Goal: Task Accomplishment & Management: Manage account settings

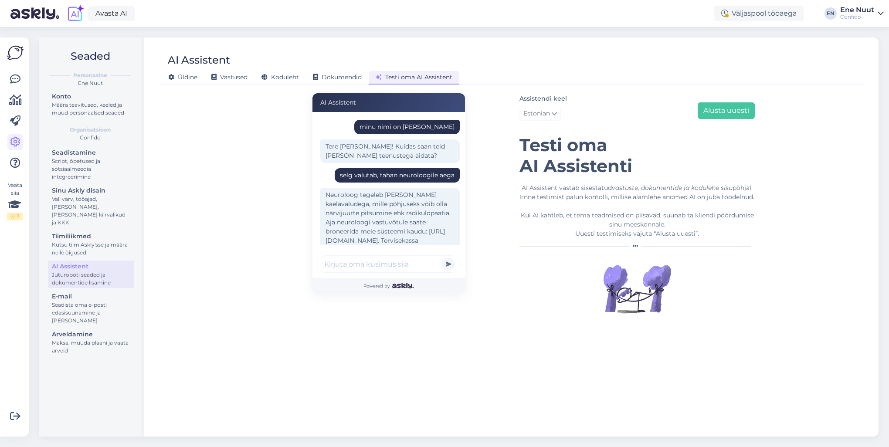
scroll to position [947, 0]
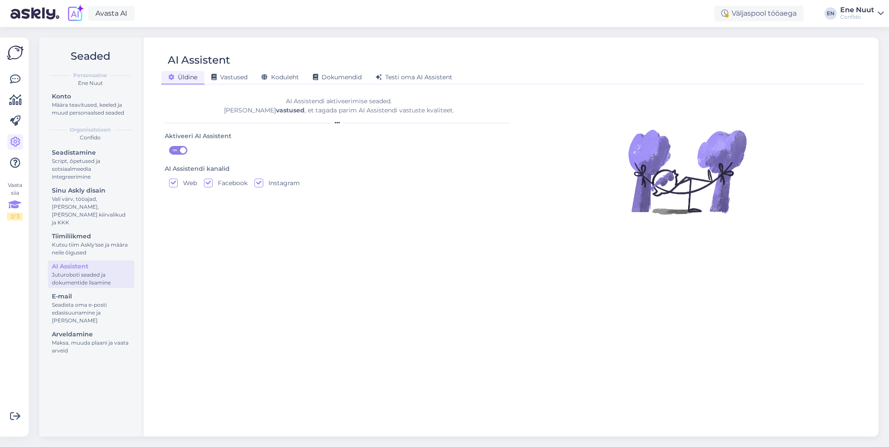
click at [16, 206] on icon at bounding box center [14, 205] width 13 height 16
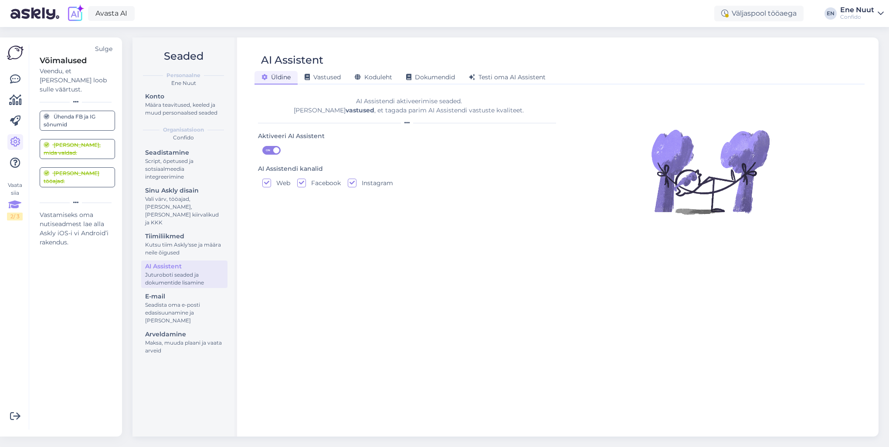
click at [106, 48] on div "Sulge" at bounding box center [103, 48] width 17 height 9
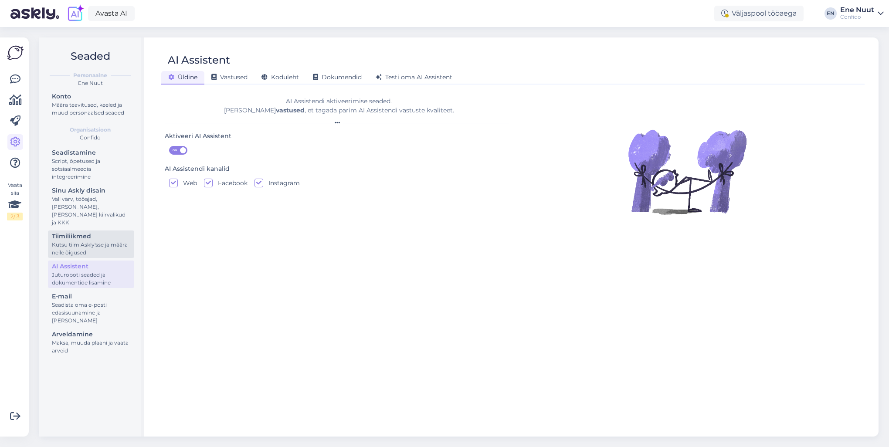
click at [85, 241] on div "Kutsu tiim Askly'sse ja määra neile õigused" at bounding box center [91, 249] width 78 height 16
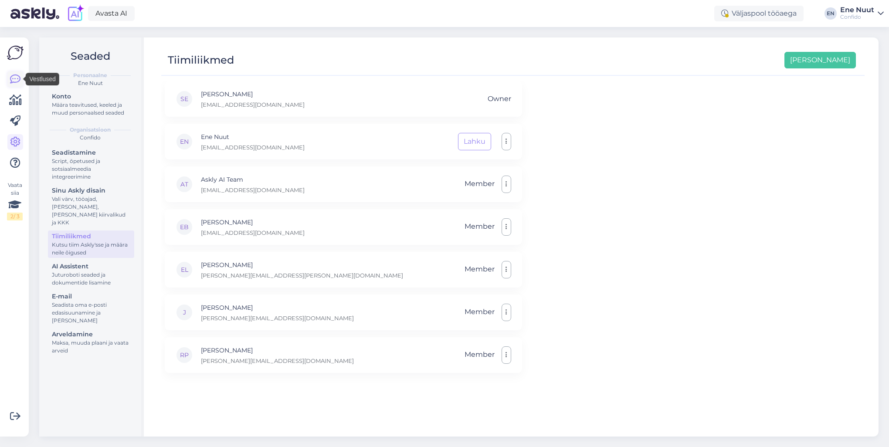
click at [10, 74] on icon at bounding box center [15, 79] width 10 height 10
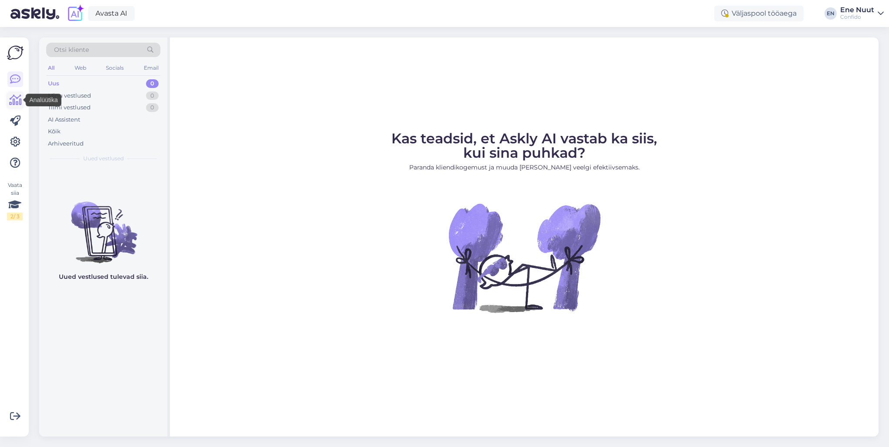
click at [17, 102] on icon at bounding box center [15, 100] width 13 height 10
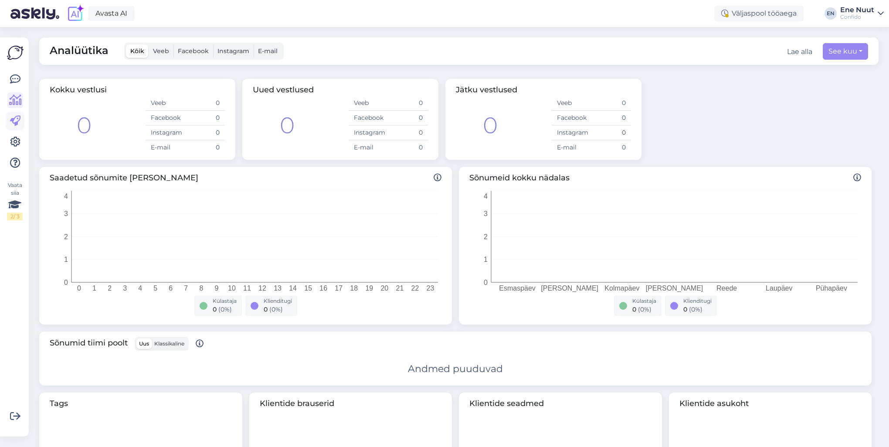
click at [17, 121] on icon at bounding box center [15, 121] width 10 height 10
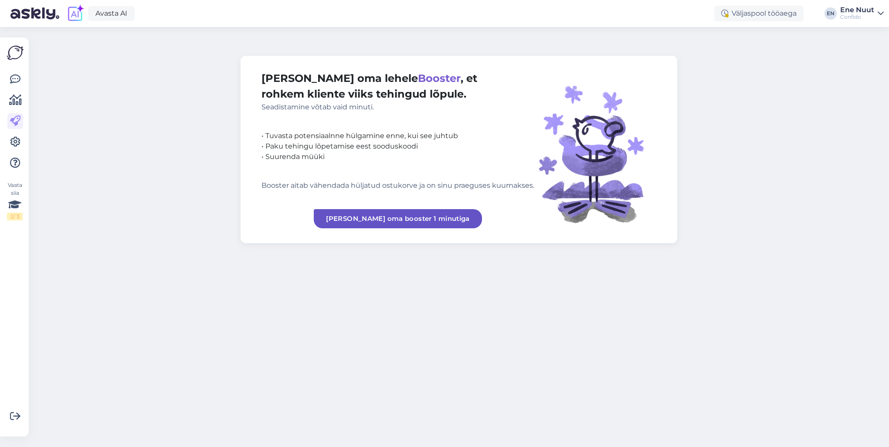
click at [17, 152] on div at bounding box center [15, 120] width 16 height 99
click at [16, 145] on icon at bounding box center [15, 142] width 10 height 10
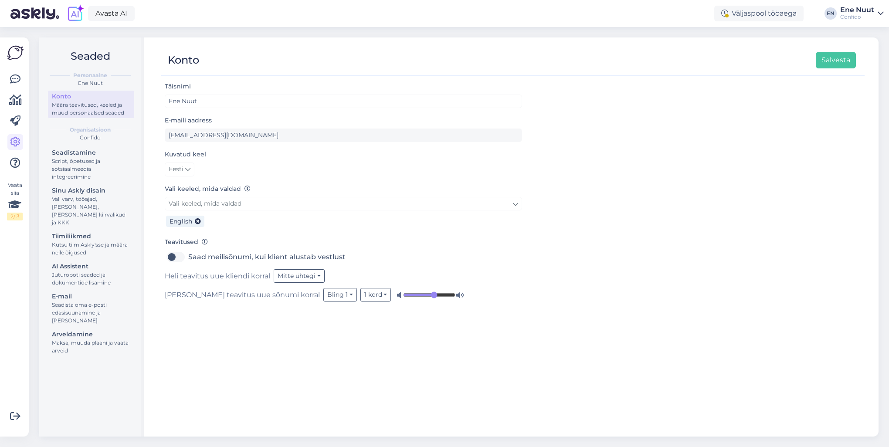
click at [106, 137] on div "Confido" at bounding box center [90, 138] width 88 height 8
click at [70, 160] on div "Script, õpetused ja sotsiaalmeedia integreerimine" at bounding box center [91, 169] width 78 height 24
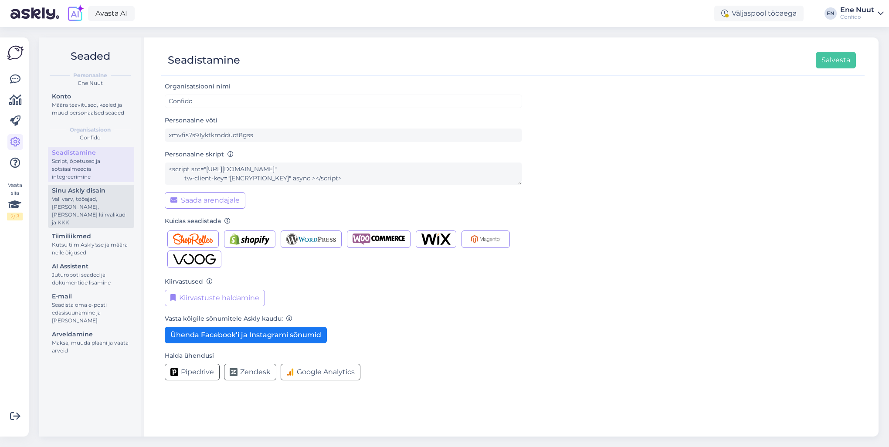
click at [77, 194] on div "Sinu Askly disain" at bounding box center [91, 190] width 78 height 9
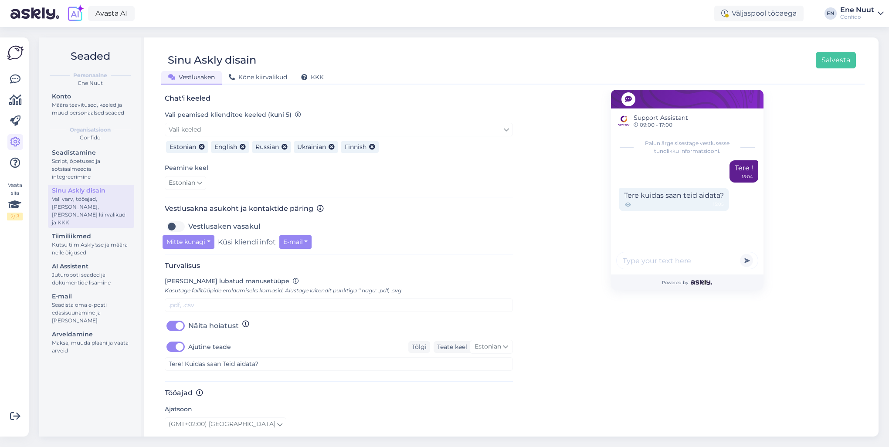
scroll to position [166, 0]
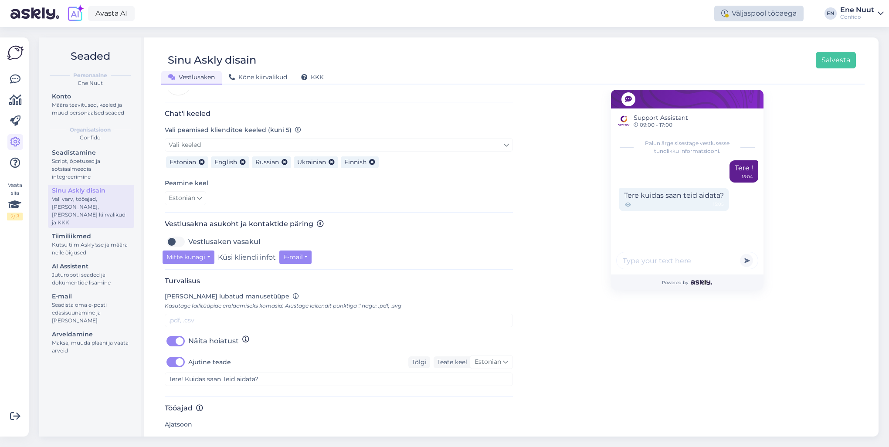
click at [744, 13] on div "Väljaspool tööaega" at bounding box center [758, 14] width 89 height 16
click at [849, 14] on div "Confido" at bounding box center [857, 17] width 34 height 7
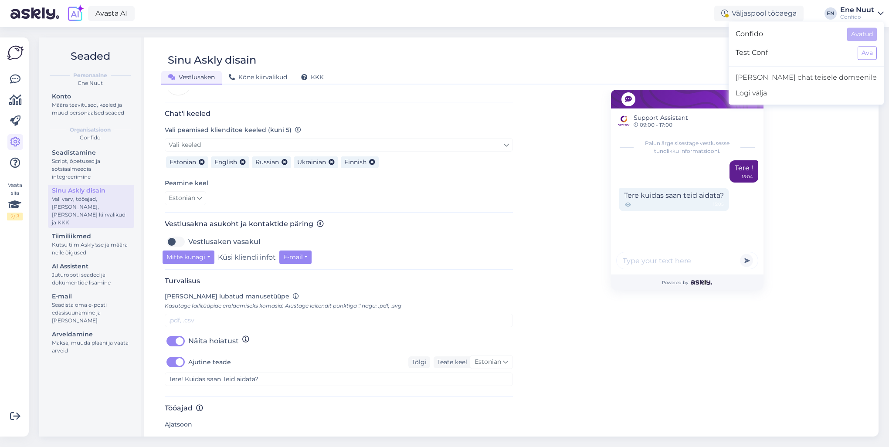
click at [848, 12] on div "Ene Nuut" at bounding box center [857, 10] width 34 height 7
click at [39, 14] on img at bounding box center [34, 13] width 49 height 27
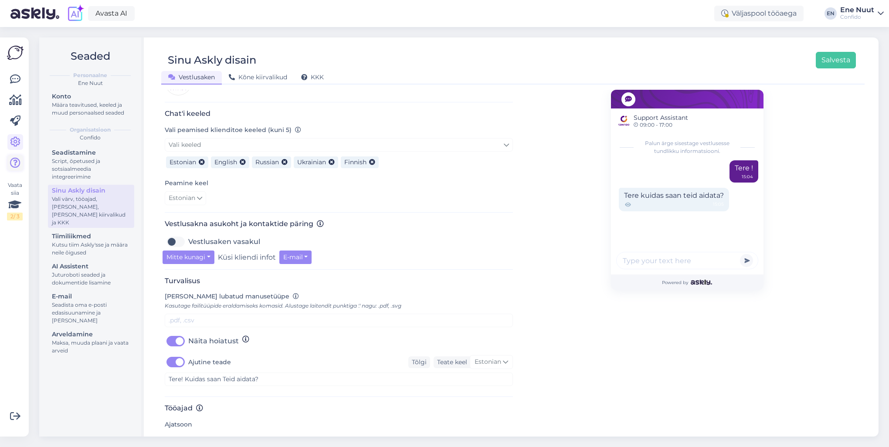
click at [18, 167] on icon at bounding box center [15, 163] width 10 height 10
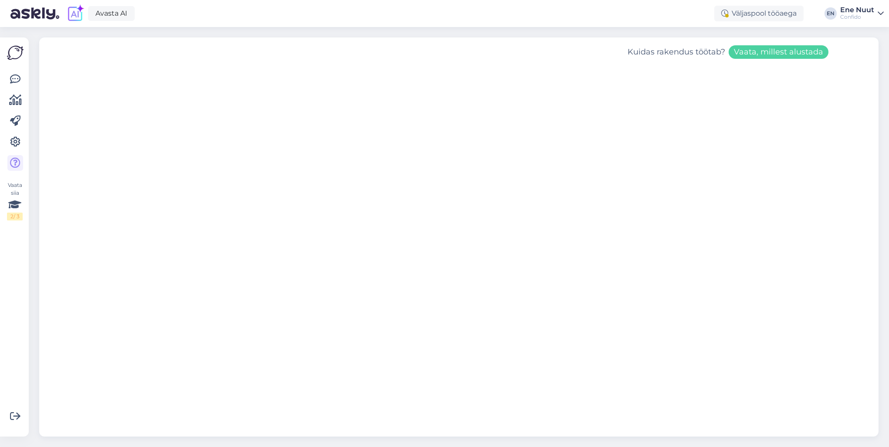
click at [747, 53] on button "Vaata, millest alustada" at bounding box center [779, 52] width 100 height 14
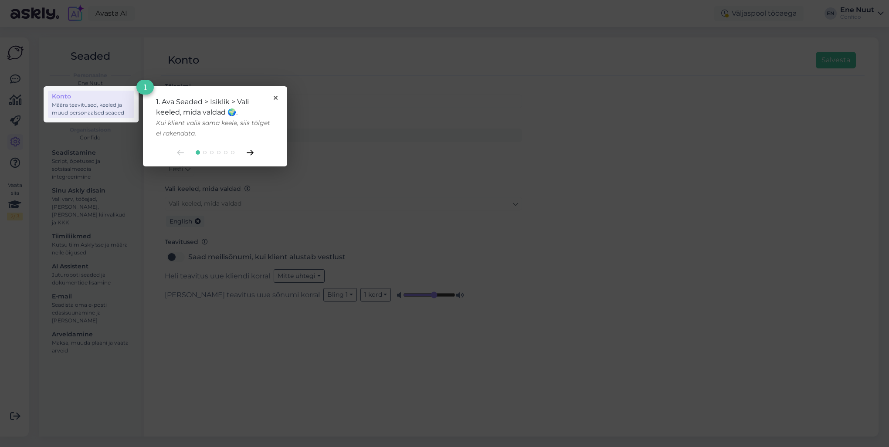
click at [249, 153] on icon at bounding box center [250, 153] width 7 height 6
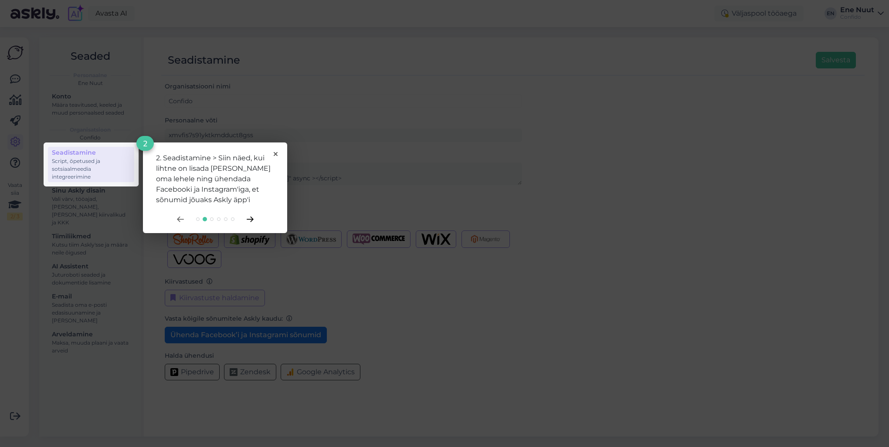
click at [251, 220] on icon at bounding box center [250, 220] width 7 height 6
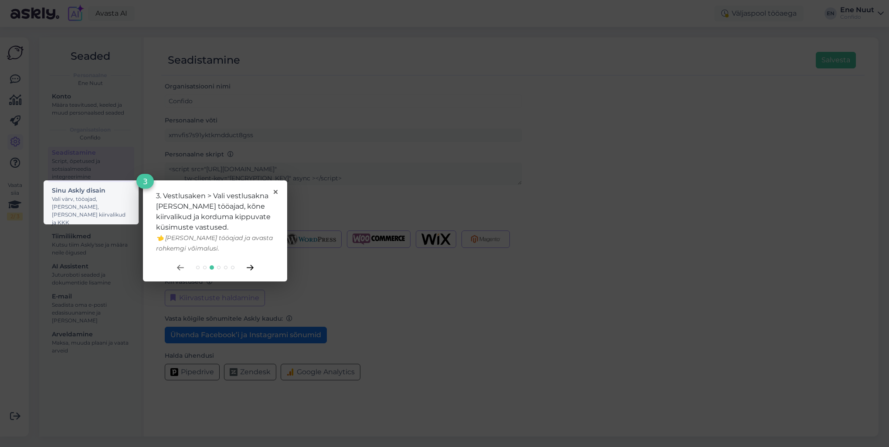
click at [252, 266] on icon at bounding box center [250, 268] width 7 height 6
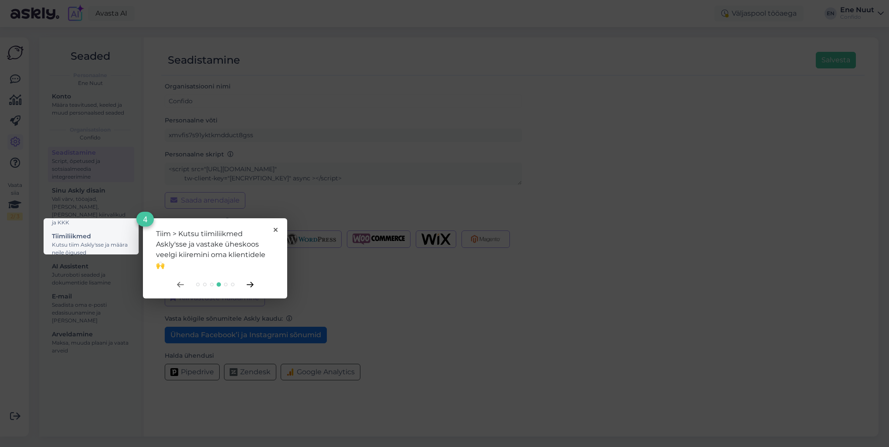
click at [251, 285] on icon at bounding box center [250, 284] width 6 height 5
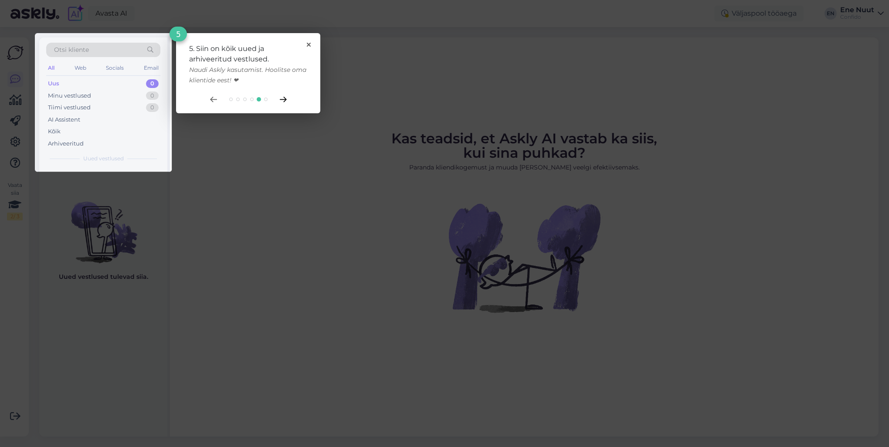
click at [281, 99] on icon at bounding box center [283, 100] width 7 height 6
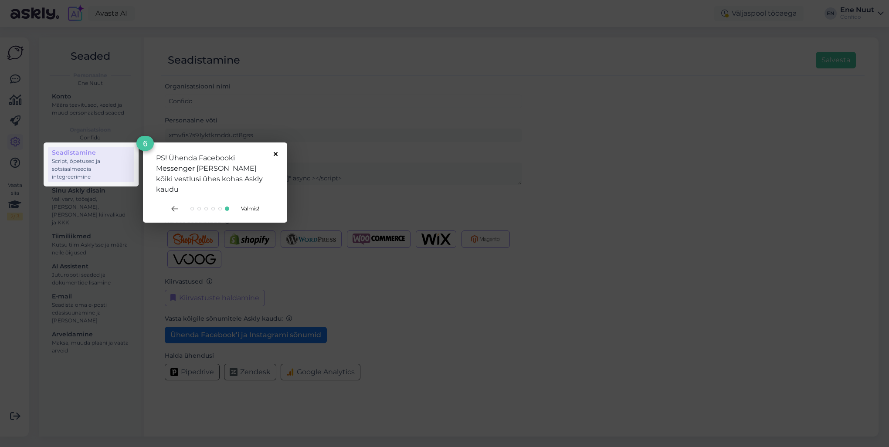
click at [276, 153] on icon at bounding box center [276, 154] width 4 height 4
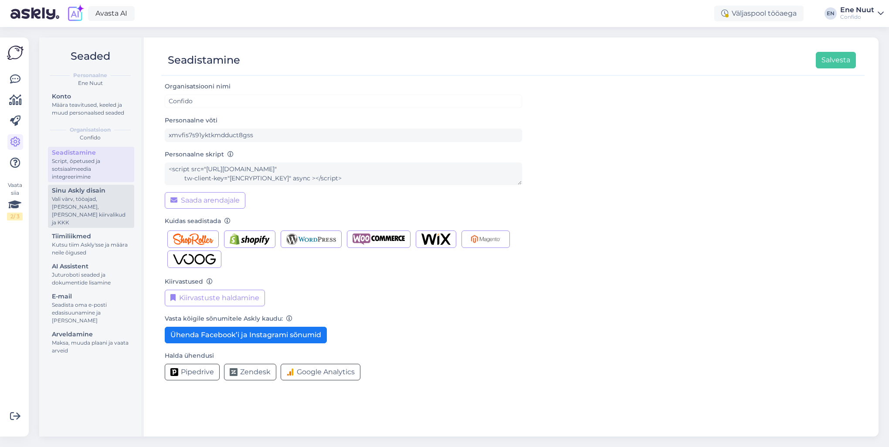
click at [70, 204] on div "Vali värv, tööajad, [PERSON_NAME], [PERSON_NAME] kiirvalikud ja KKK" at bounding box center [91, 210] width 78 height 31
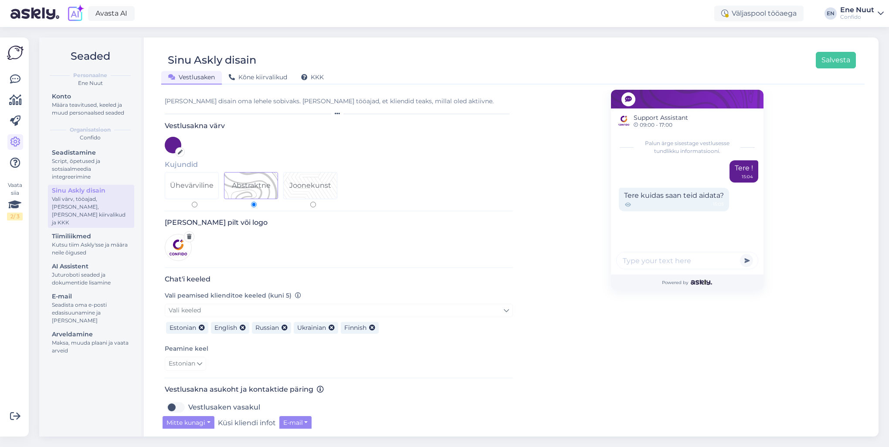
click at [179, 252] on img at bounding box center [178, 247] width 27 height 27
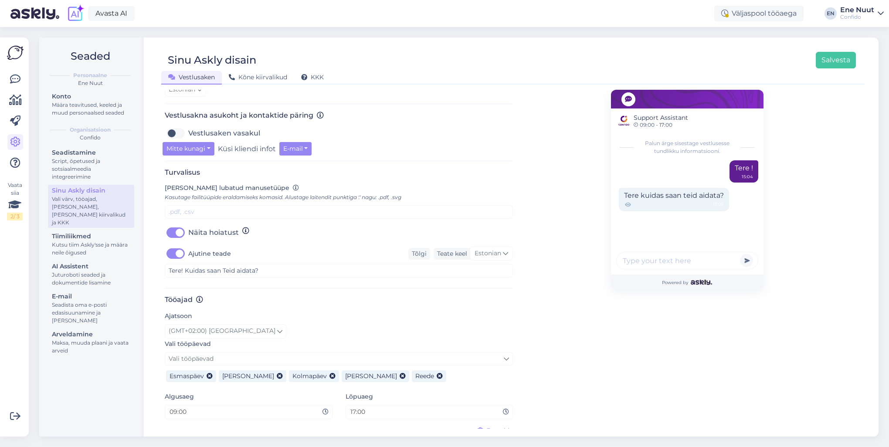
scroll to position [296, 0]
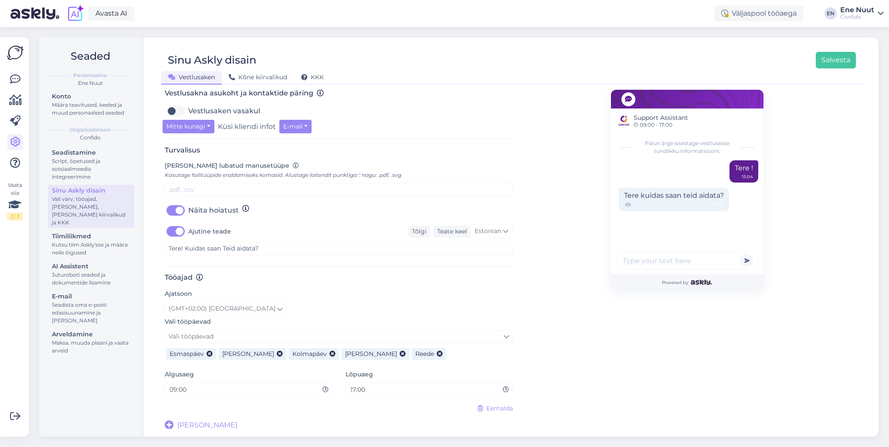
click at [638, 117] on span "Support Assistant" at bounding box center [661, 117] width 54 height 9
click at [637, 118] on span "Support Assistant" at bounding box center [661, 117] width 54 height 9
click at [10, 160] on icon at bounding box center [15, 163] width 10 height 10
